Goal: Information Seeking & Learning: Learn about a topic

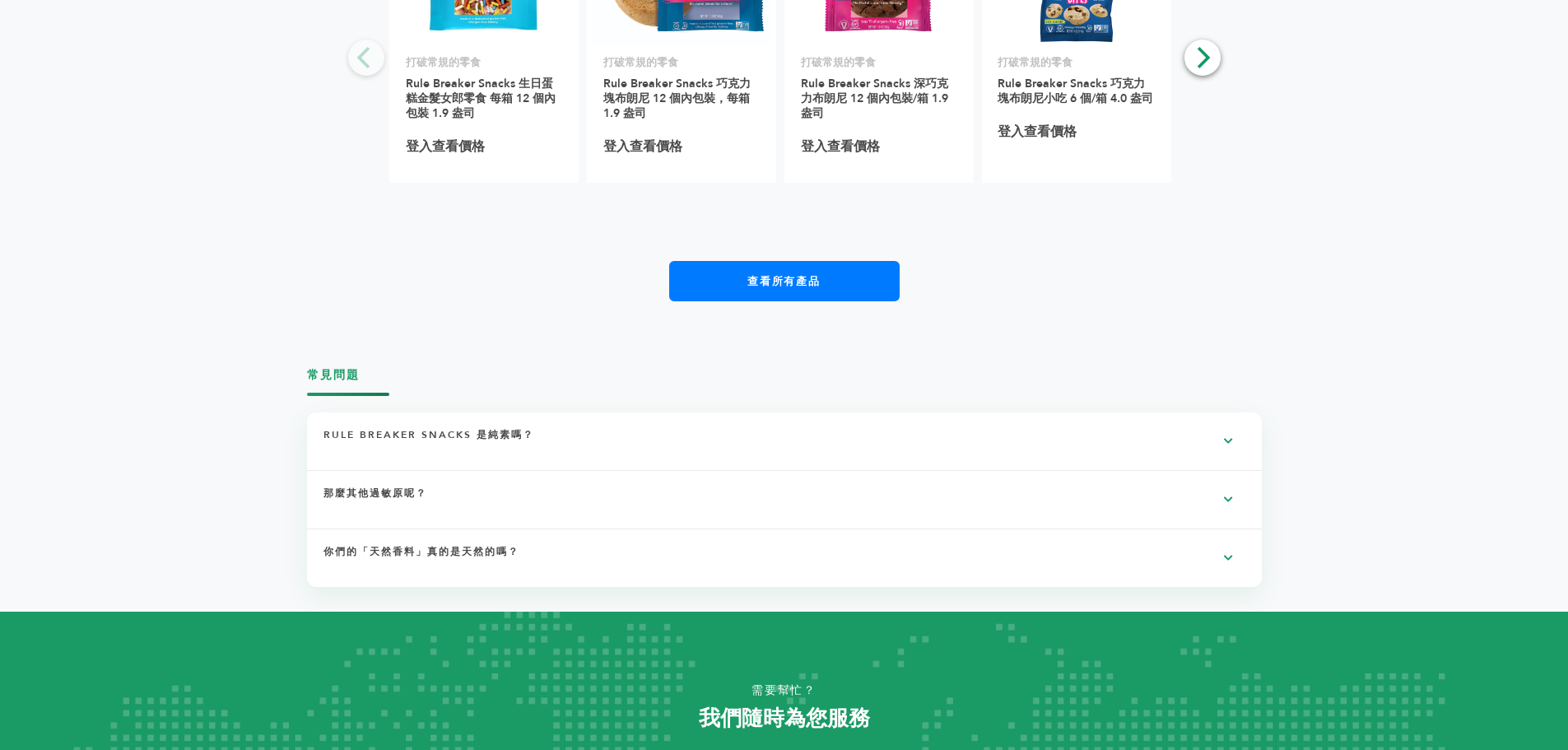
scroll to position [2671, 0]
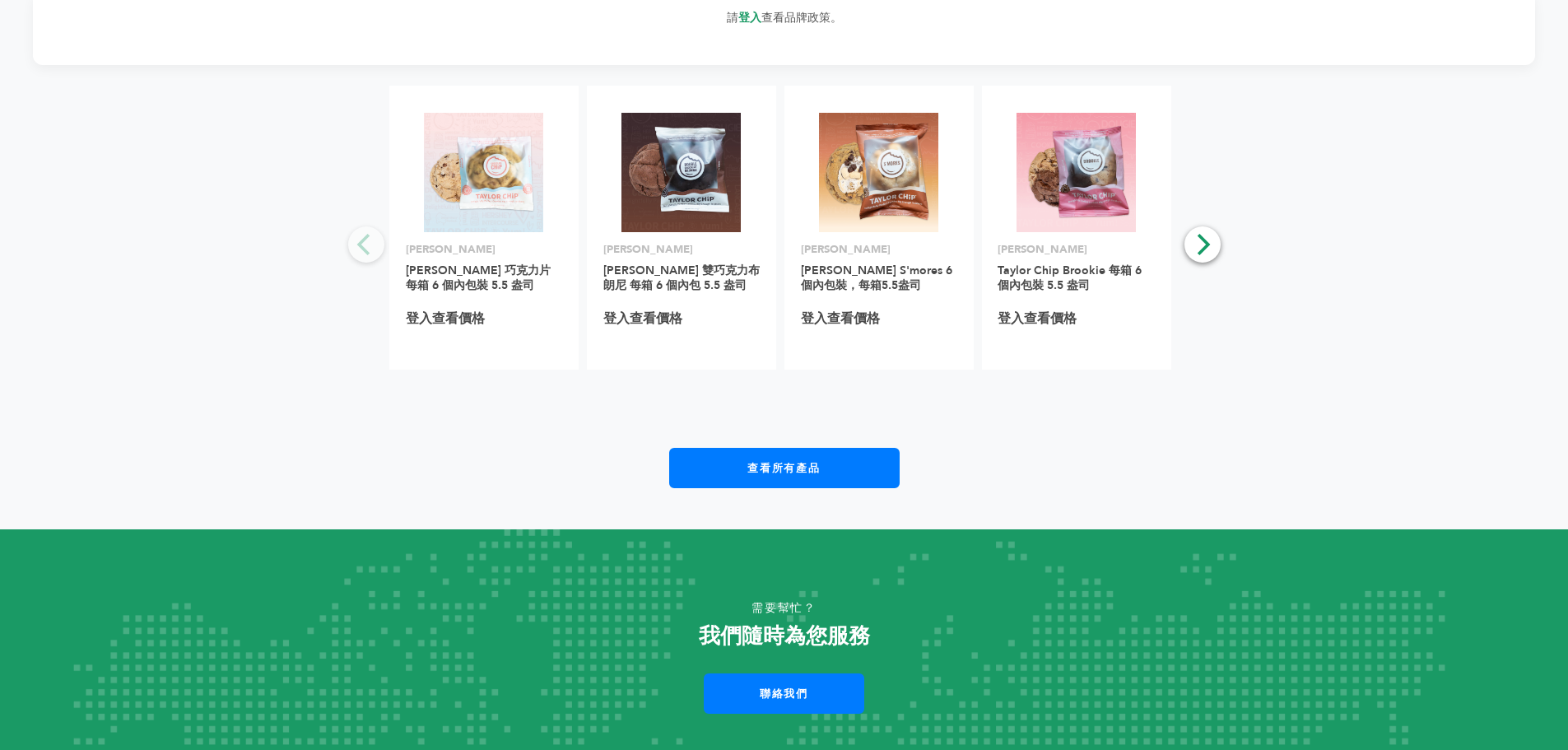
scroll to position [2551, 0]
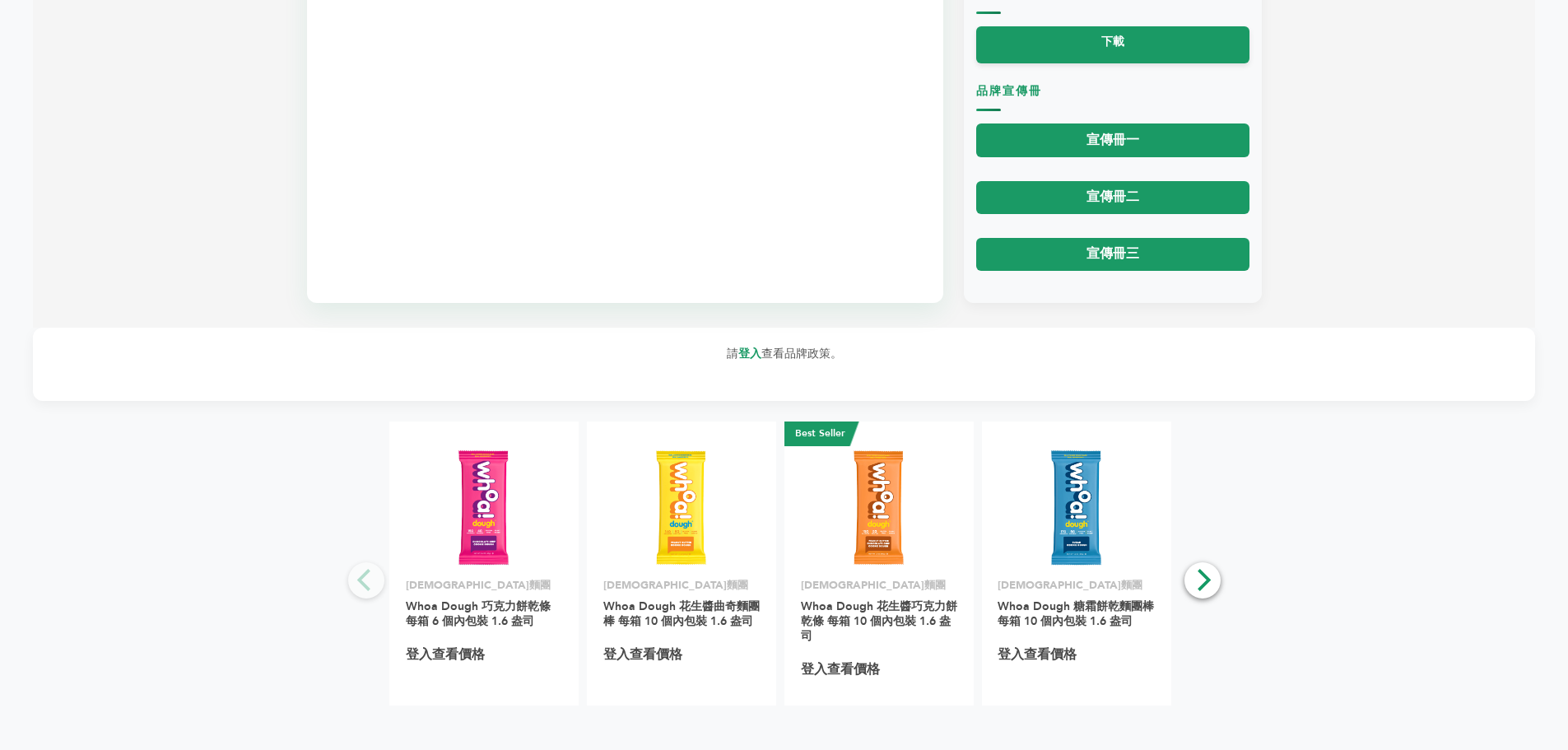
scroll to position [1400, 0]
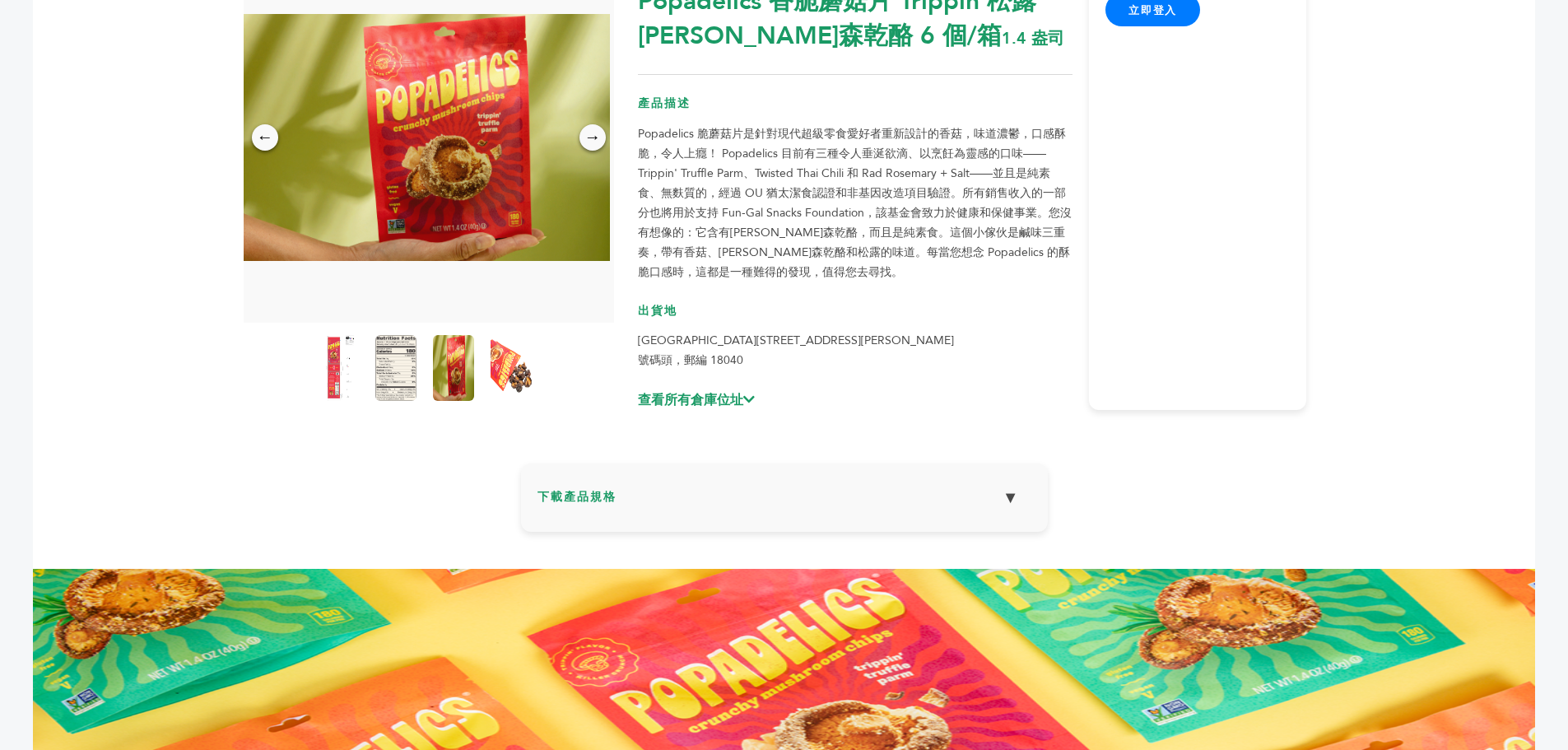
scroll to position [213, 0]
